Goal: Information Seeking & Learning: Learn about a topic

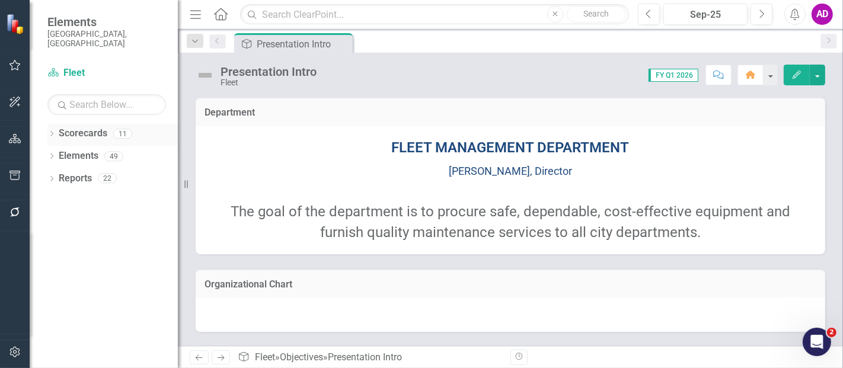
click at [47, 132] on icon "Dropdown" at bounding box center [51, 135] width 8 height 7
click at [57, 153] on icon at bounding box center [58, 156] width 3 height 6
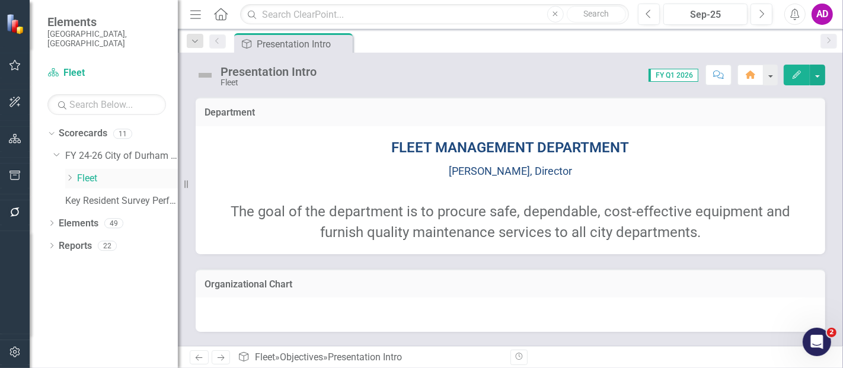
click at [68, 174] on icon "Dropdown" at bounding box center [69, 177] width 9 height 7
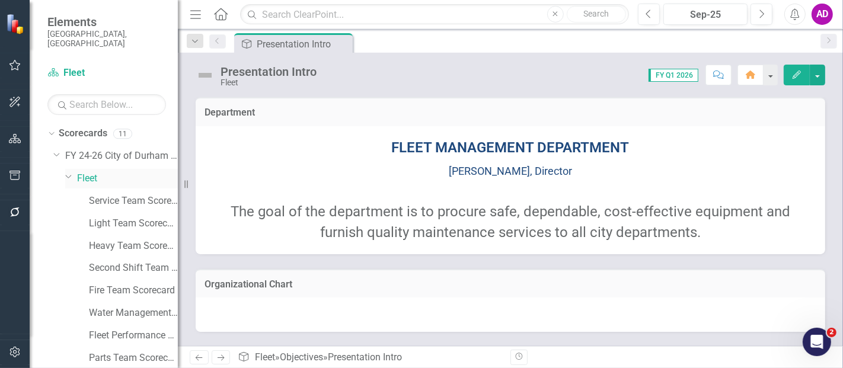
click at [79, 172] on link "Fleet" at bounding box center [127, 179] width 101 height 14
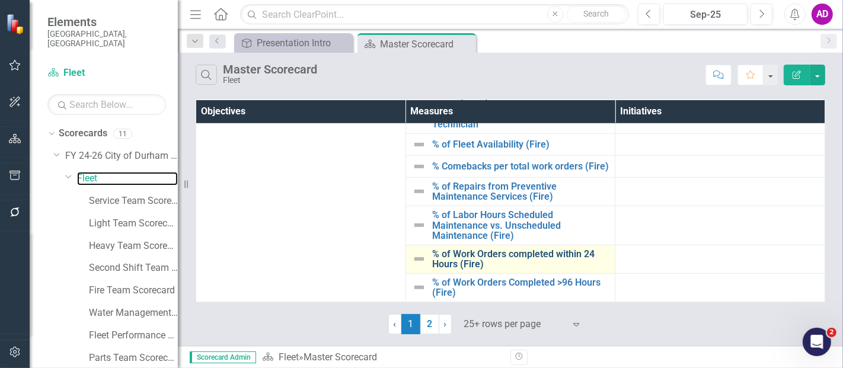
scroll to position [703, 0]
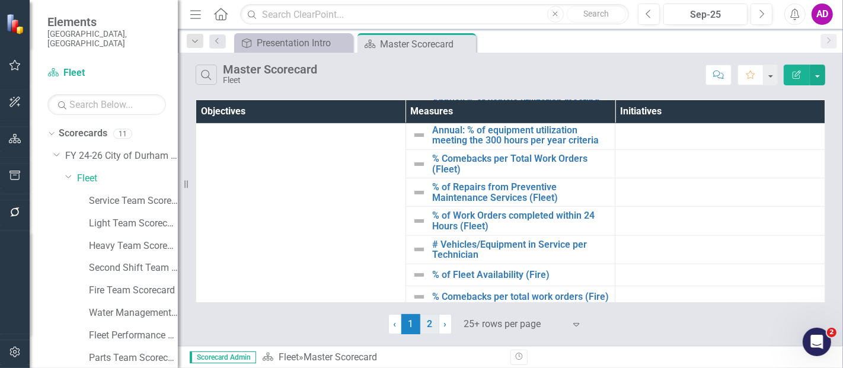
click at [431, 324] on link "2" at bounding box center [429, 324] width 19 height 20
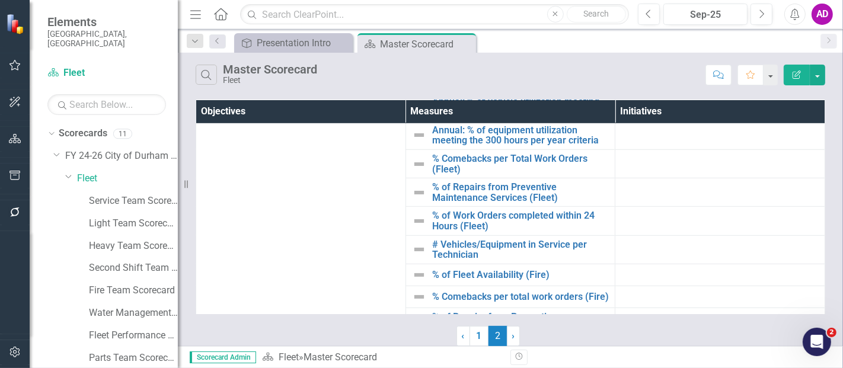
scroll to position [0, 0]
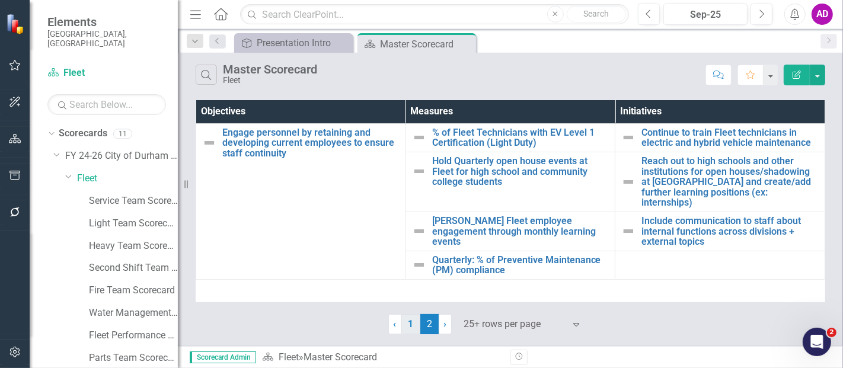
click at [415, 322] on link "1" at bounding box center [410, 324] width 19 height 20
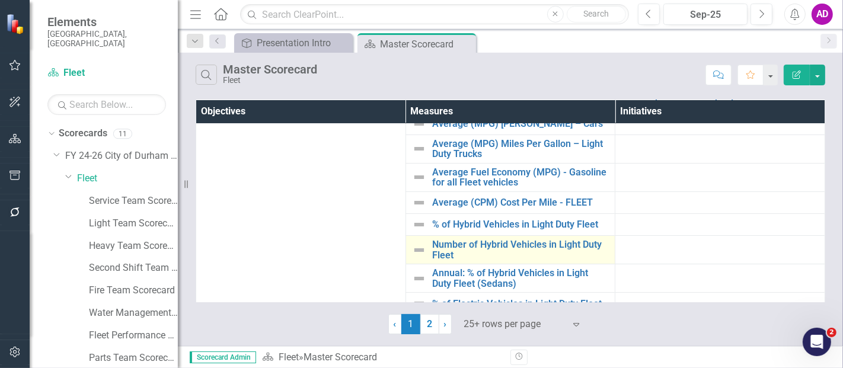
scroll to position [197, 0]
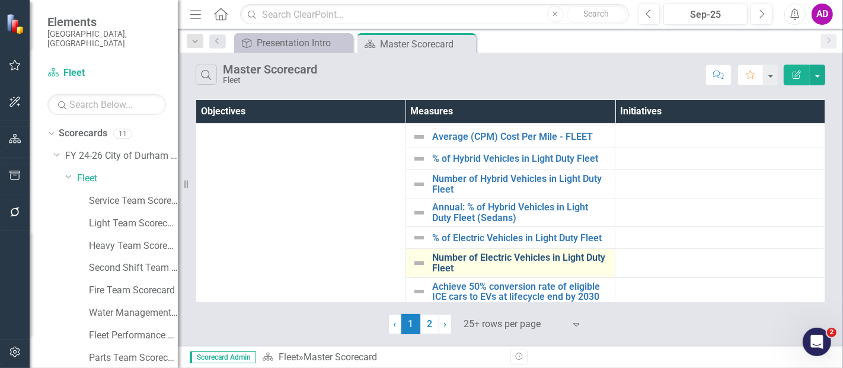
click at [522, 255] on link "Number of Electric Vehicles in Light Duty Fleet" at bounding box center [520, 262] width 177 height 21
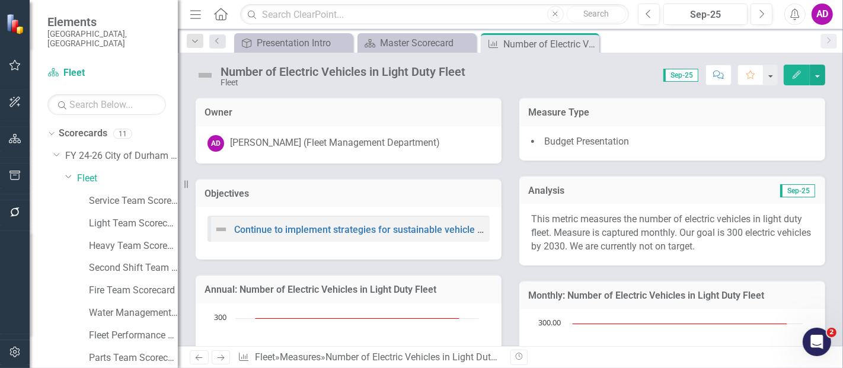
scroll to position [197, 0]
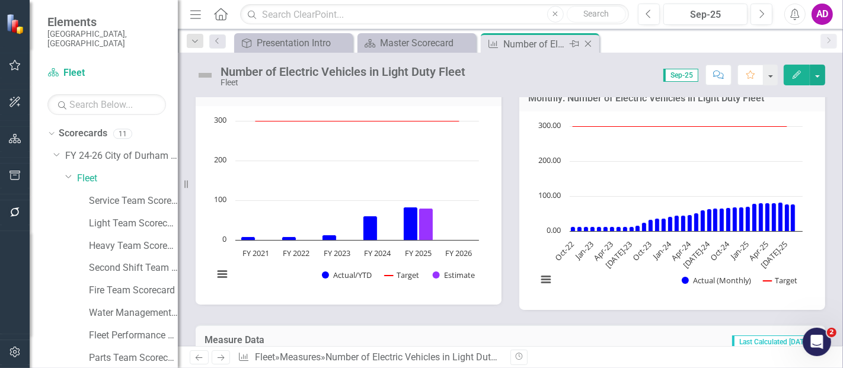
click at [589, 43] on icon "Close" at bounding box center [588, 43] width 12 height 9
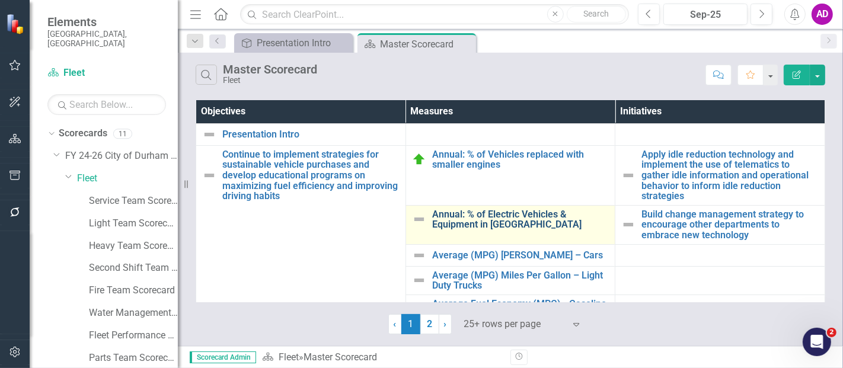
click at [494, 219] on link "Annual: % of Electric Vehicles & Equipment in [GEOGRAPHIC_DATA]" at bounding box center [520, 219] width 177 height 21
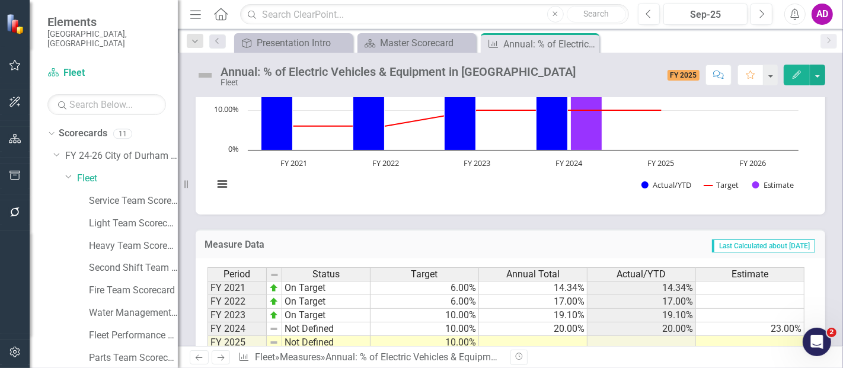
scroll to position [378, 0]
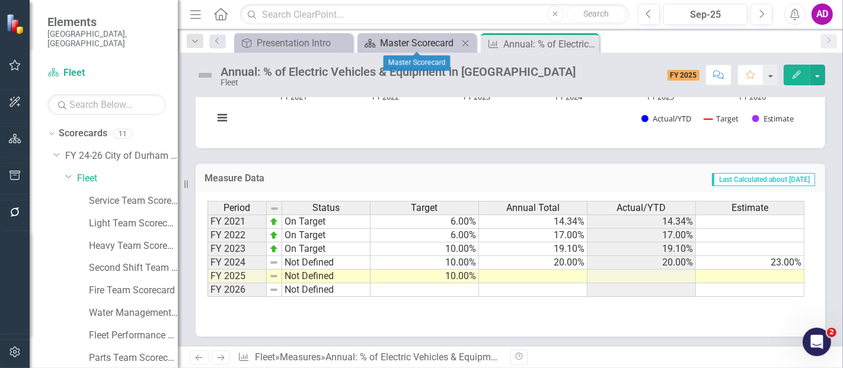
click at [408, 40] on div "Master Scorecard" at bounding box center [419, 43] width 78 height 15
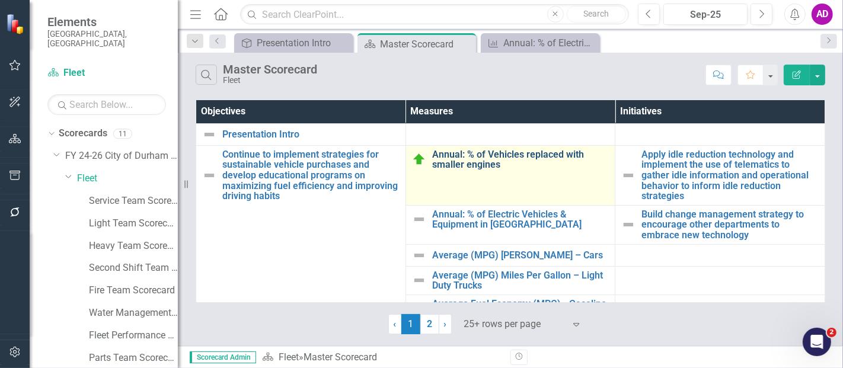
click at [535, 151] on link "Annual: % of Vehicles replaced with smaller engines" at bounding box center [520, 159] width 177 height 21
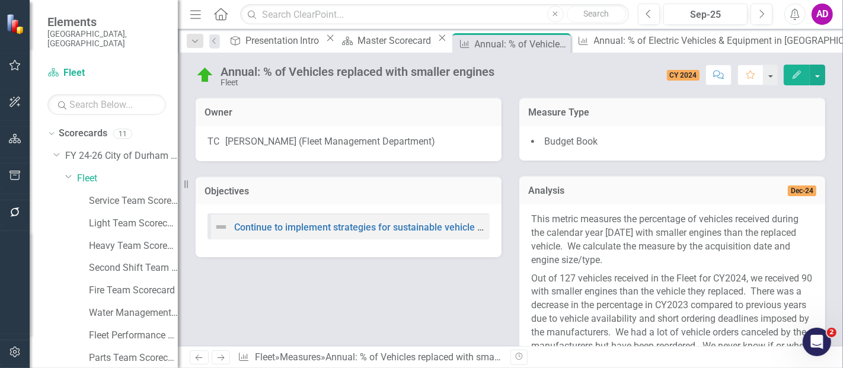
scroll to position [66, 0]
